Goal: Navigation & Orientation: Find specific page/section

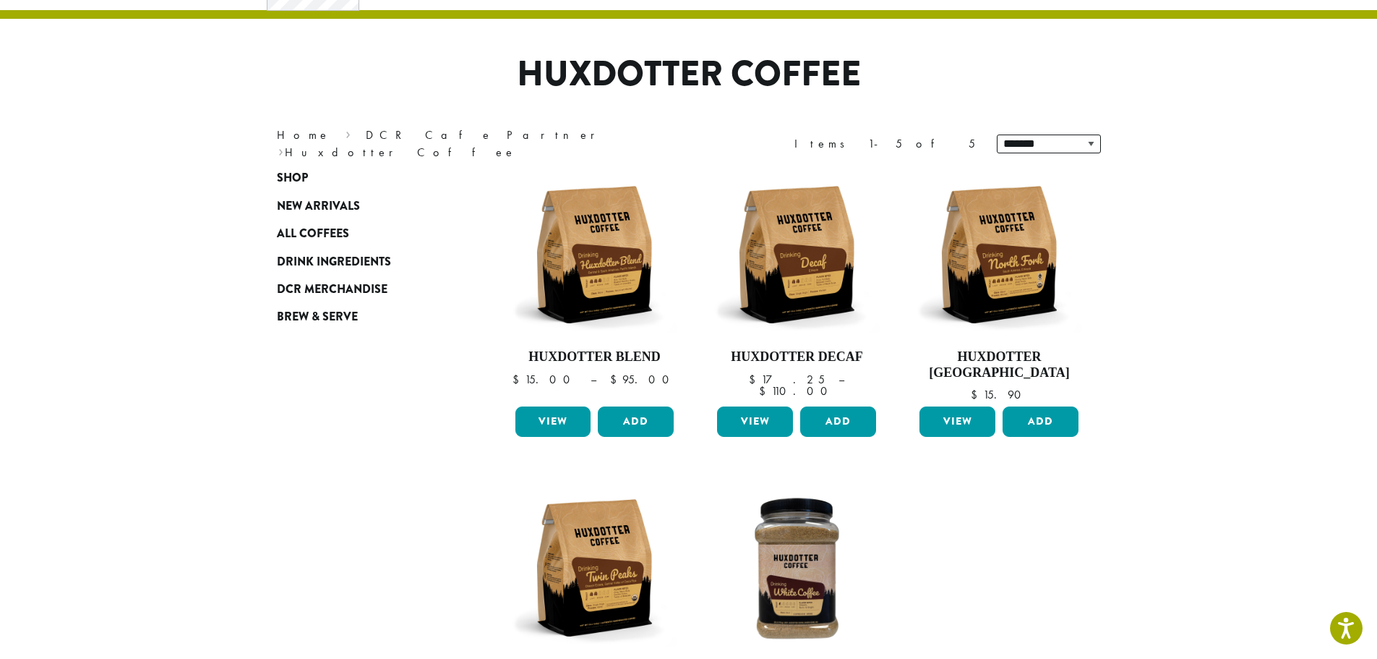
scroll to position [56, 0]
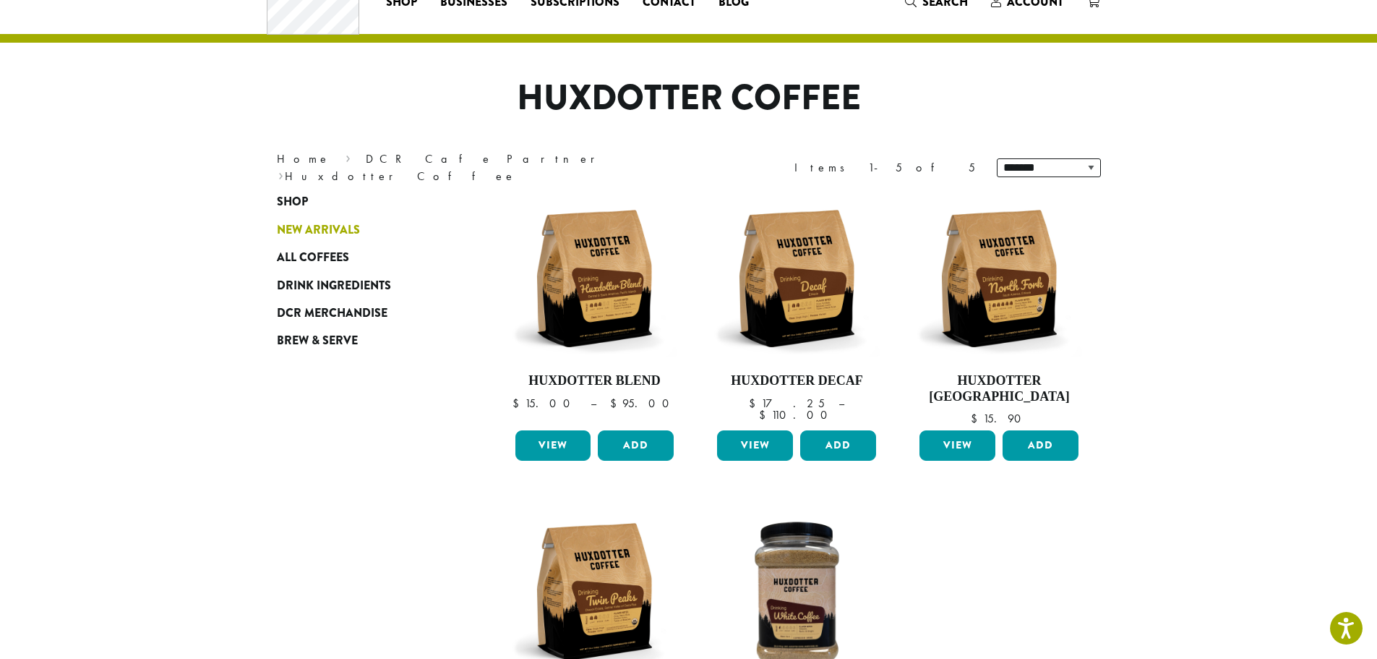
click at [304, 231] on span "New Arrivals" at bounding box center [318, 230] width 83 height 18
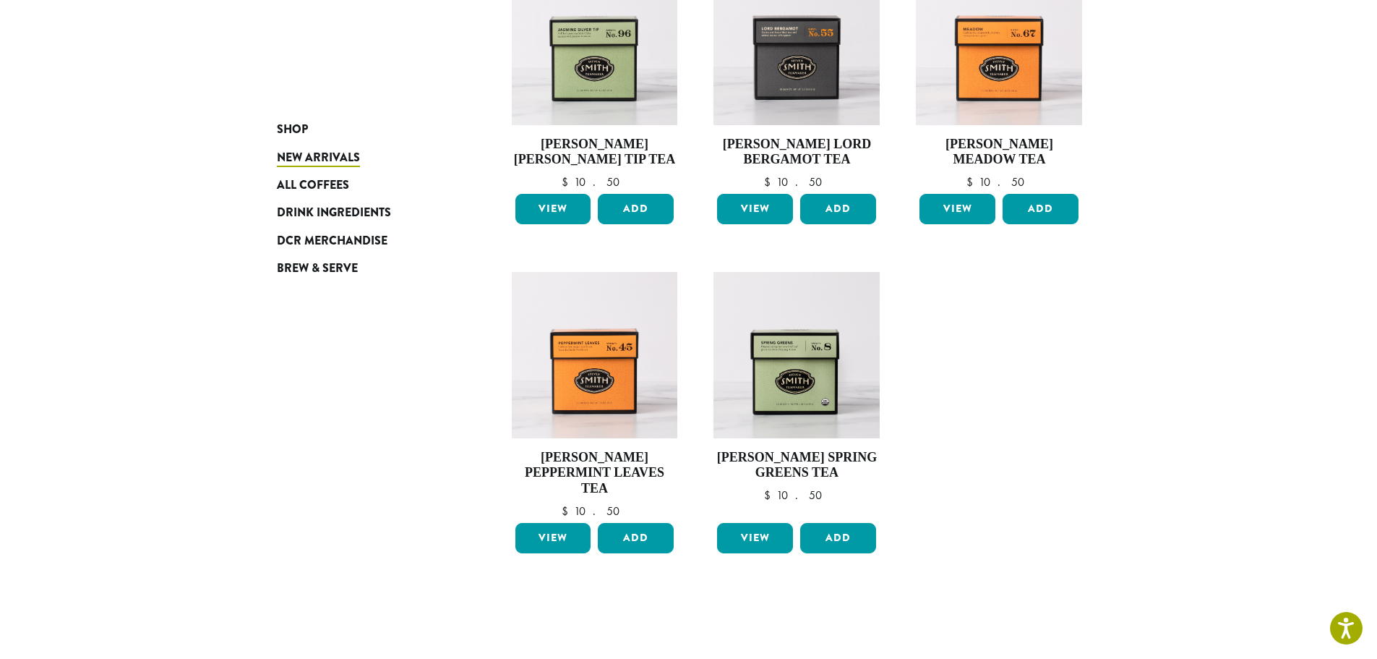
scroll to position [940, 0]
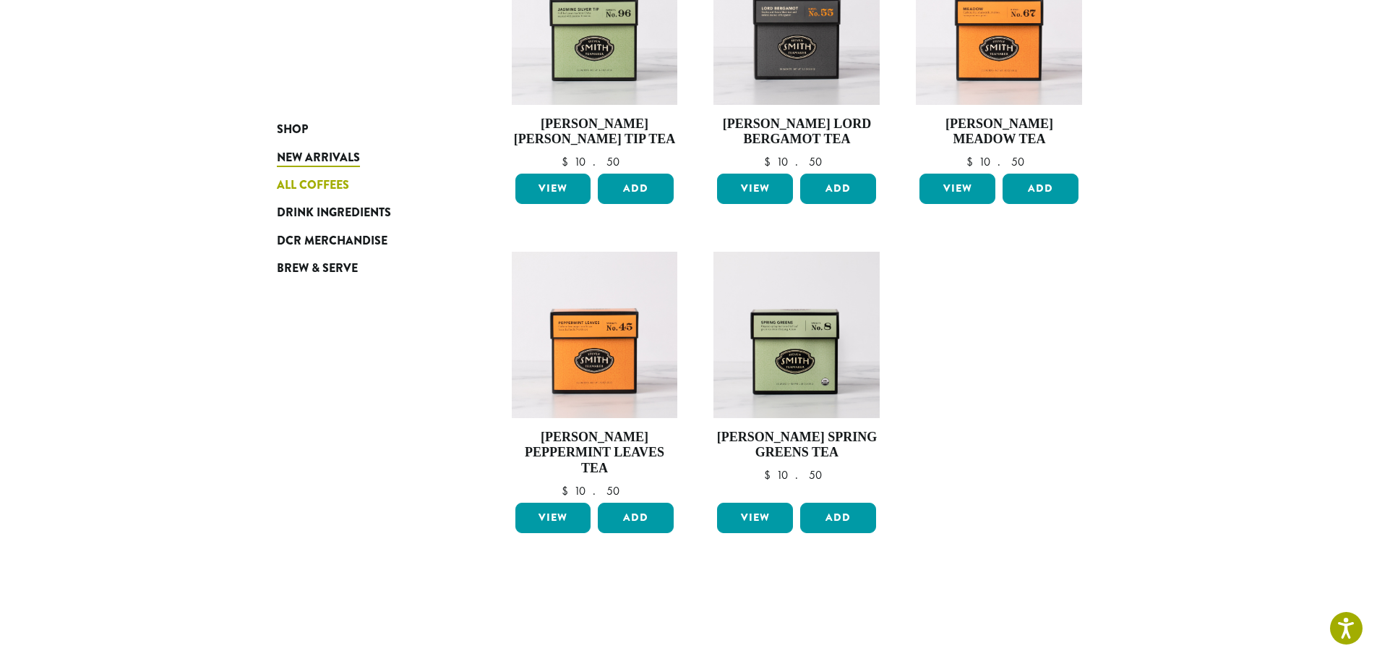
click at [305, 177] on span "All Coffees" at bounding box center [313, 185] width 72 height 18
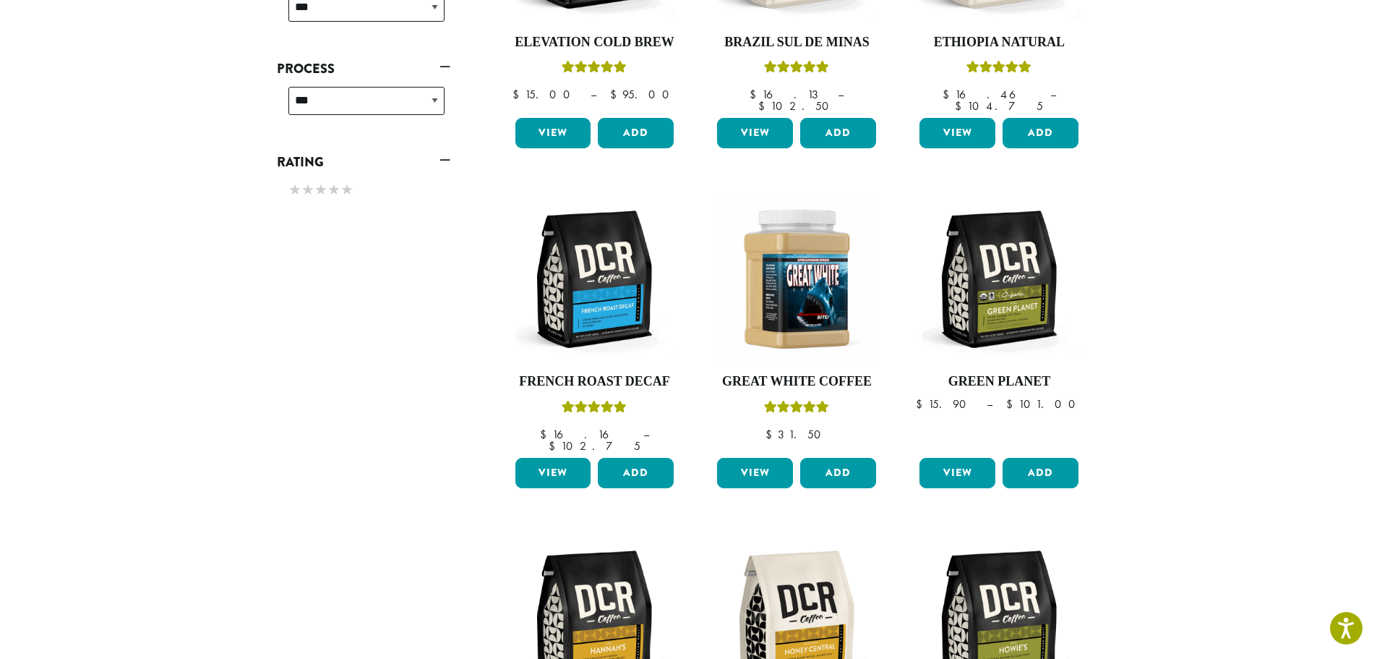
scroll to position [1157, 0]
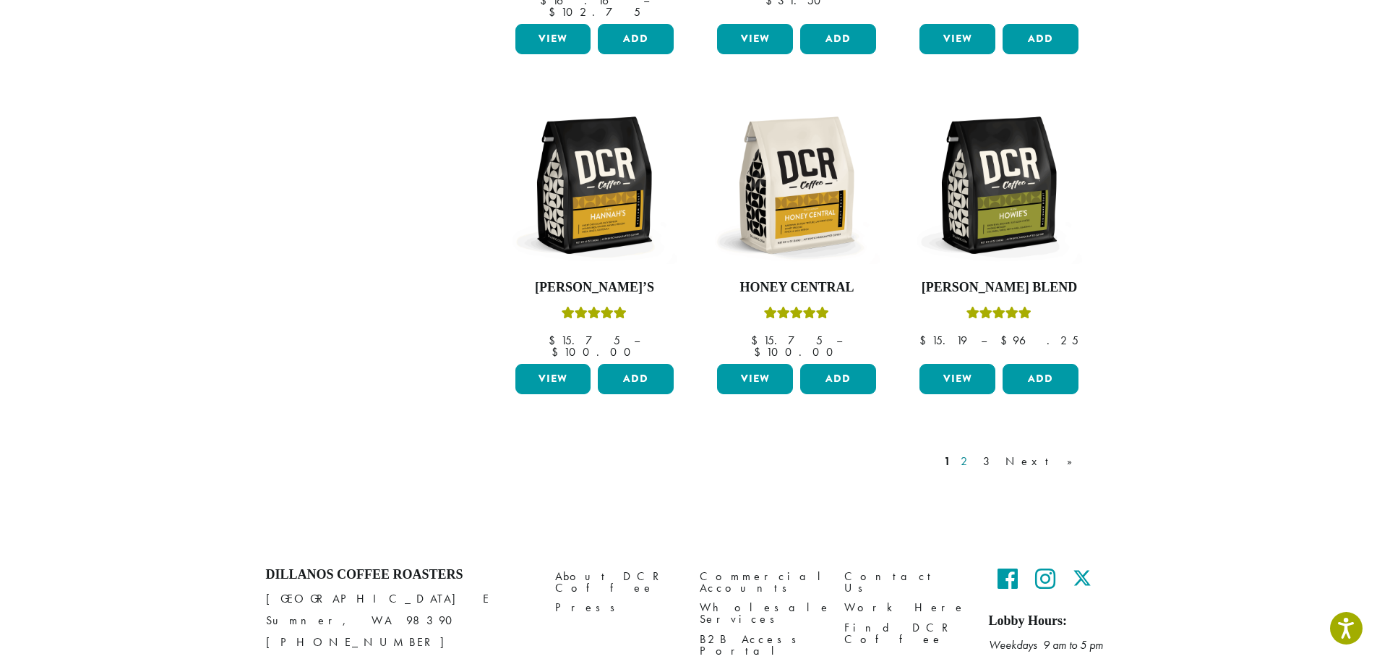
click at [976, 453] on link "2" at bounding box center [967, 461] width 18 height 17
